Goal: Navigation & Orientation: Find specific page/section

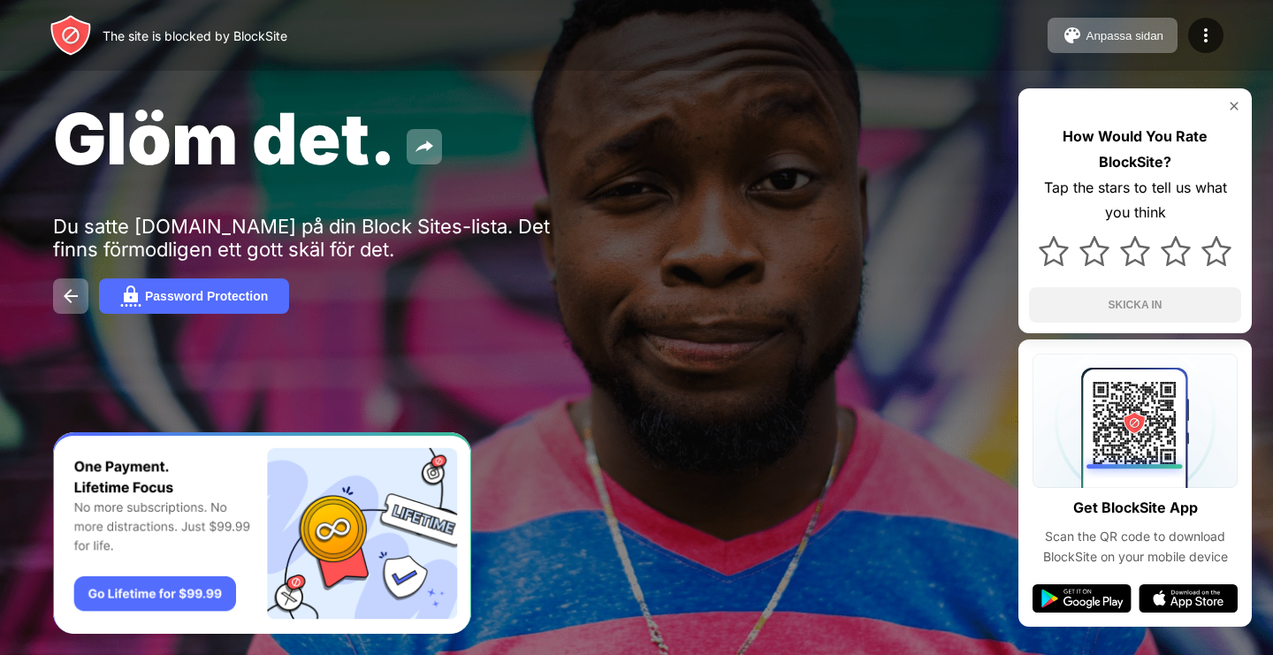
click at [693, 5] on div "The site is blocked by BlockSite Anpassa sidan Redigera blocklista Omdirigera A…" at bounding box center [636, 35] width 1273 height 71
